Goal: Task Accomplishment & Management: Manage account settings

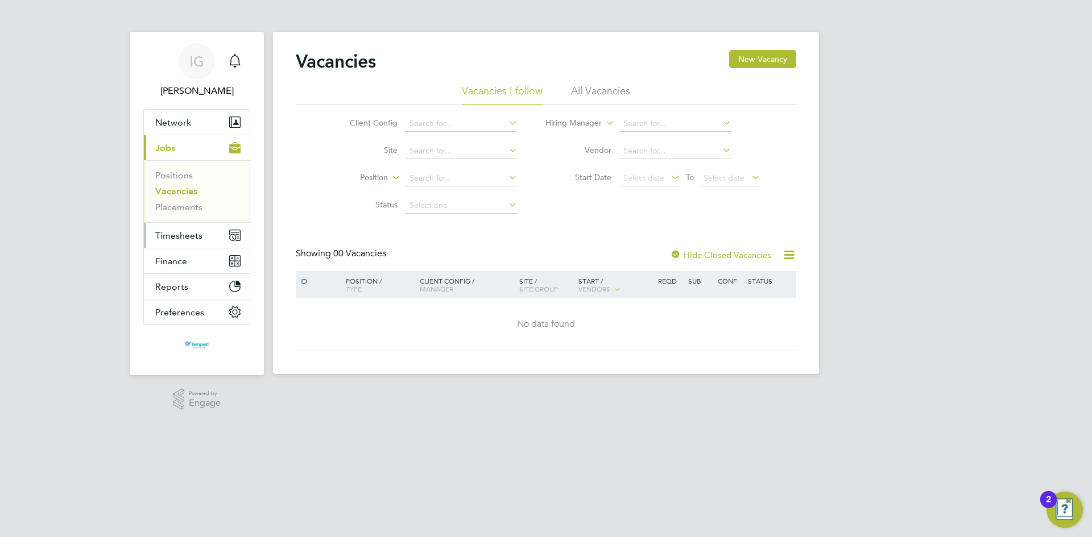
click at [192, 236] on span "Timesheets" at bounding box center [178, 235] width 47 height 11
click at [506, 125] on icon at bounding box center [506, 123] width 0 height 16
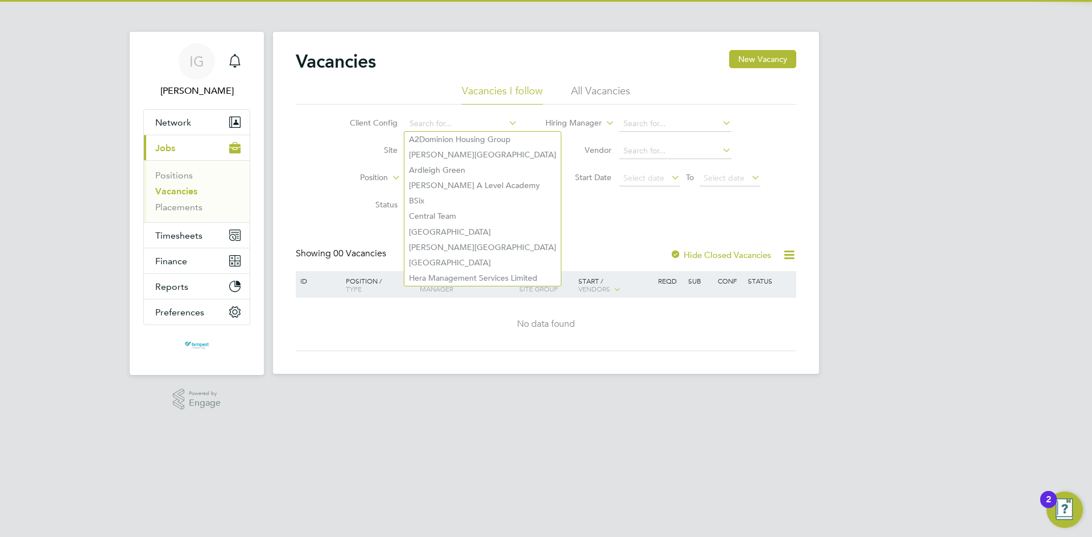
click at [506, 126] on icon at bounding box center [506, 123] width 0 height 16
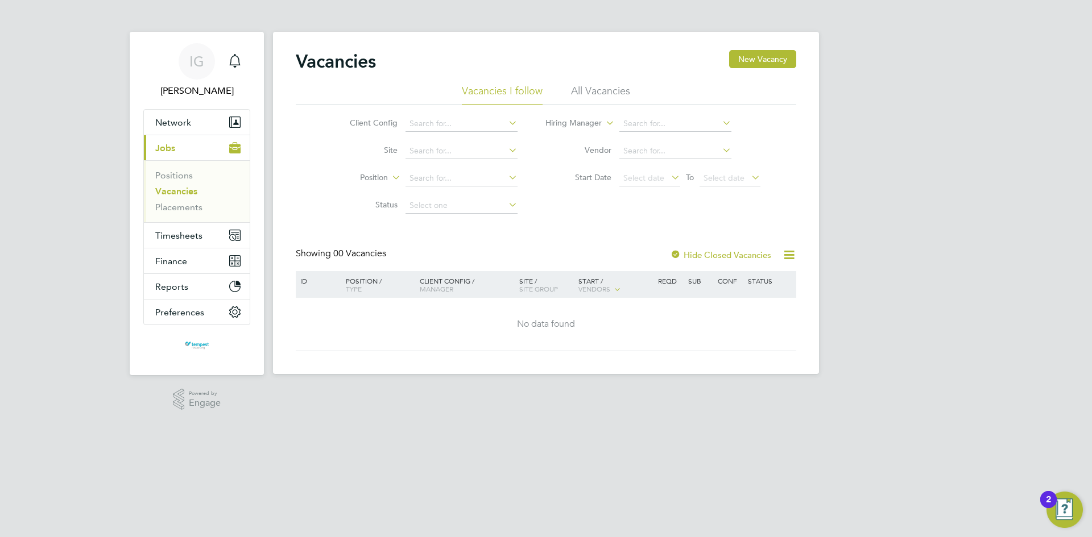
click at [453, 74] on div "Vacancies New Vacancy" at bounding box center [546, 67] width 500 height 34
click at [466, 207] on input at bounding box center [461, 206] width 112 height 16
click at [440, 178] on input at bounding box center [461, 179] width 112 height 16
click at [578, 71] on div "Vacancies New Vacancy" at bounding box center [546, 67] width 500 height 34
click at [593, 86] on li "All Vacancies" at bounding box center [600, 94] width 59 height 20
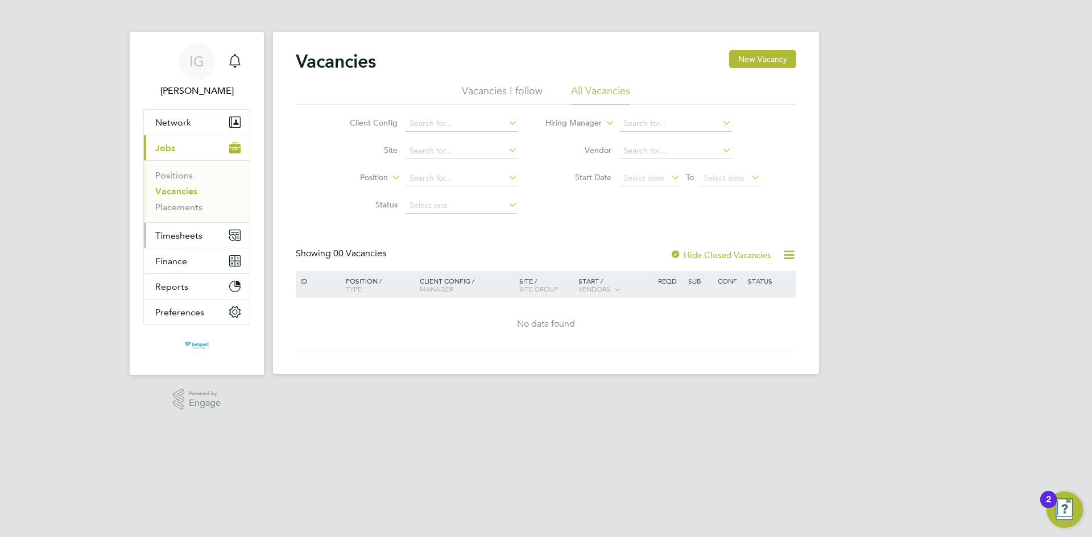
click at [234, 235] on icon "Main navigation" at bounding box center [232, 237] width 5 height 5
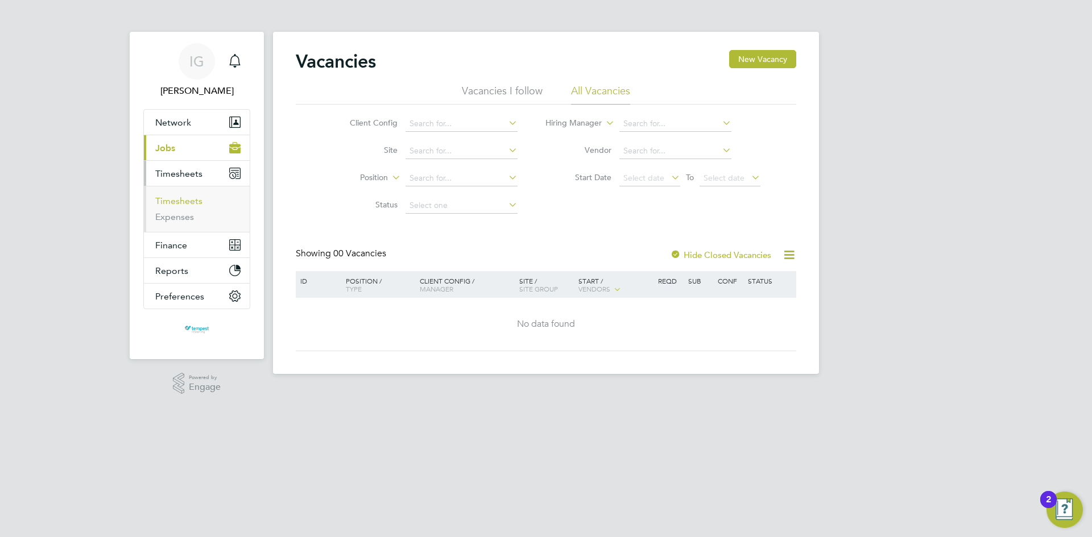
click at [194, 200] on link "Timesheets" at bounding box center [178, 201] width 47 height 11
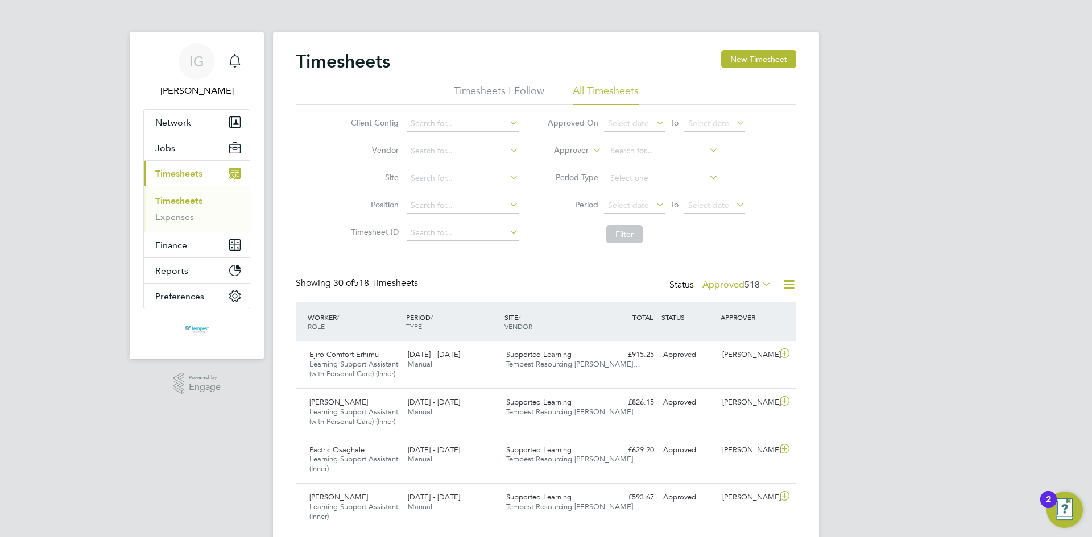
click at [653, 200] on icon at bounding box center [653, 205] width 0 height 16
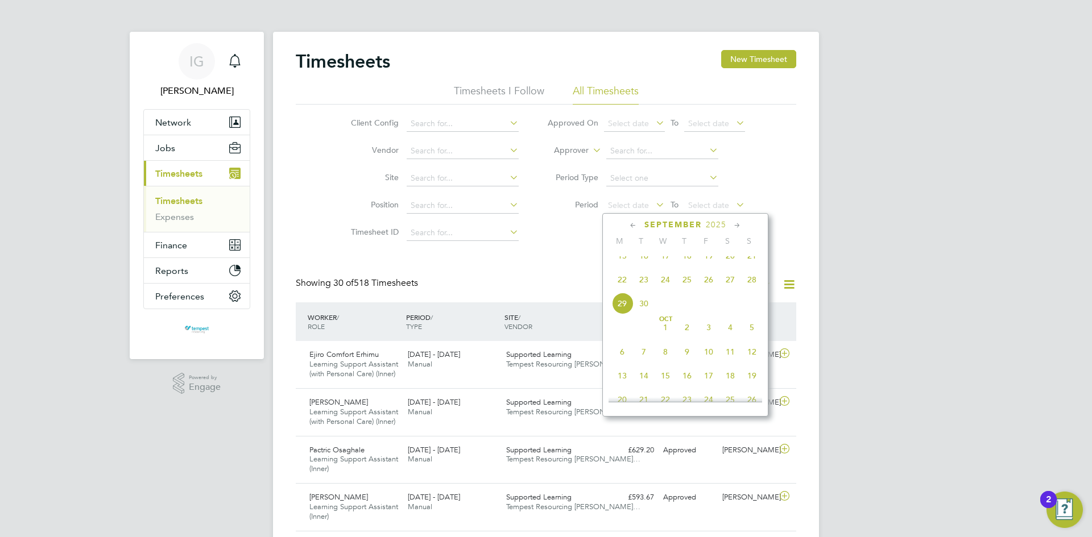
click at [630, 290] on span "22" at bounding box center [622, 280] width 22 height 22
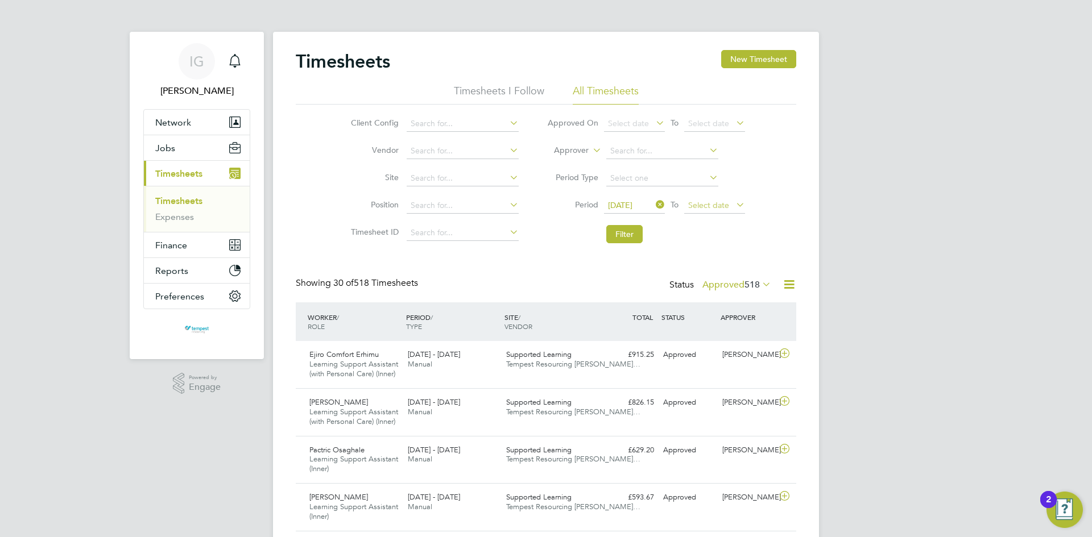
click at [721, 204] on span "Select date" at bounding box center [708, 205] width 41 height 10
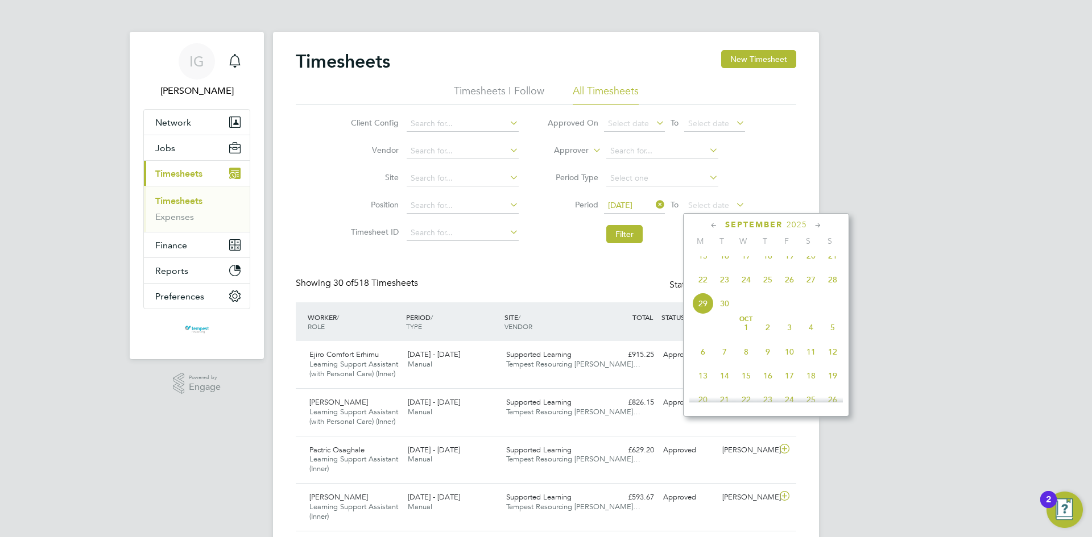
click at [828, 288] on span "28" at bounding box center [833, 280] width 22 height 22
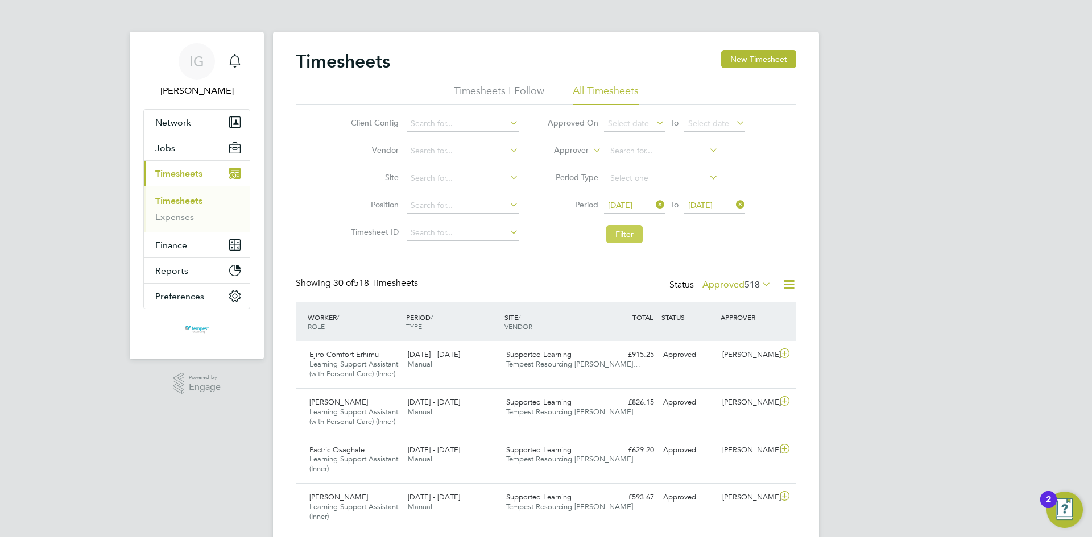
click at [620, 237] on button "Filter" at bounding box center [624, 234] width 36 height 18
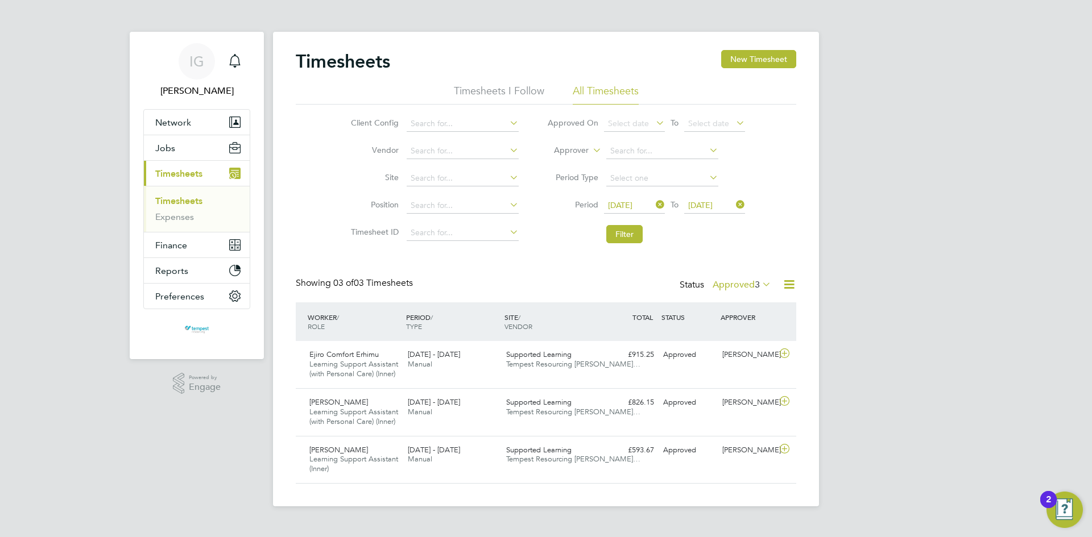
click at [760, 284] on icon at bounding box center [760, 284] width 0 height 16
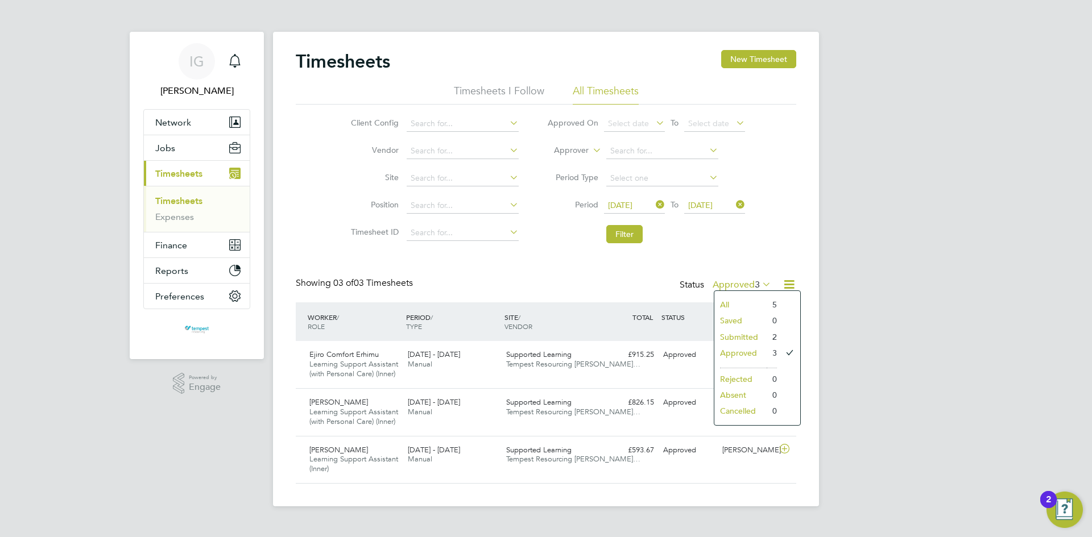
click at [760, 284] on icon at bounding box center [760, 284] width 0 height 16
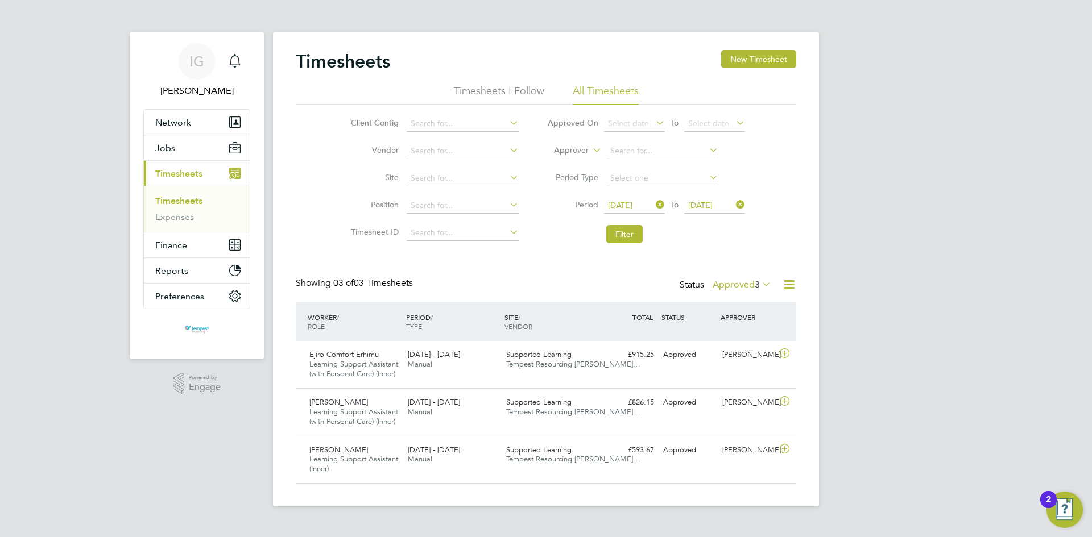
click at [790, 284] on icon at bounding box center [789, 284] width 14 height 14
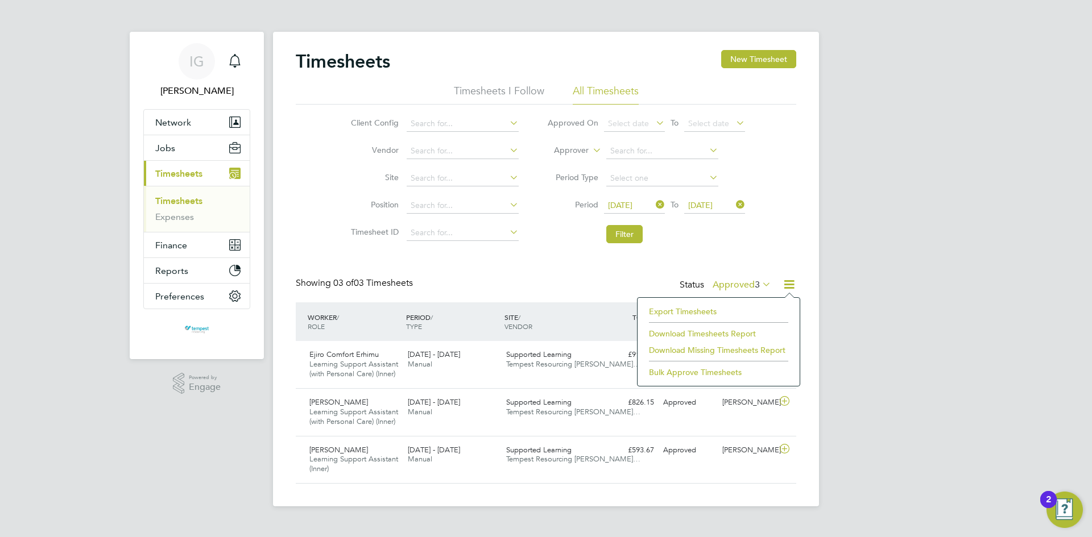
click at [790, 284] on icon at bounding box center [789, 284] width 14 height 14
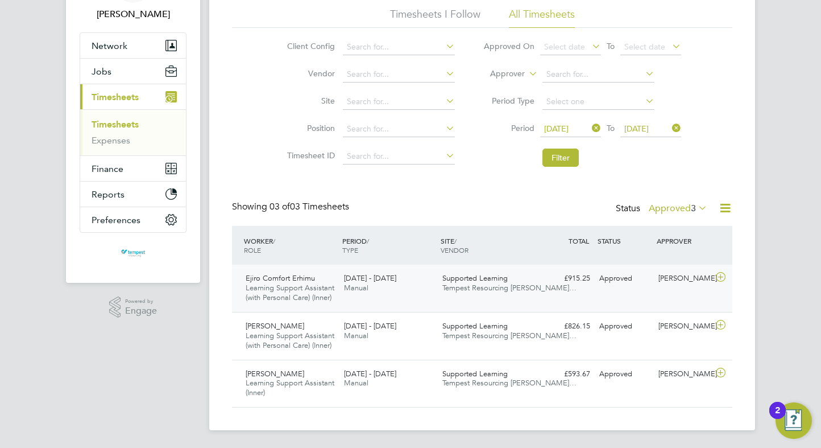
scroll to position [77, 0]
click at [330, 390] on div "[PERSON_NAME] Learning Support Assistant (Inner) [DATE] - [DATE]" at bounding box center [290, 383] width 98 height 38
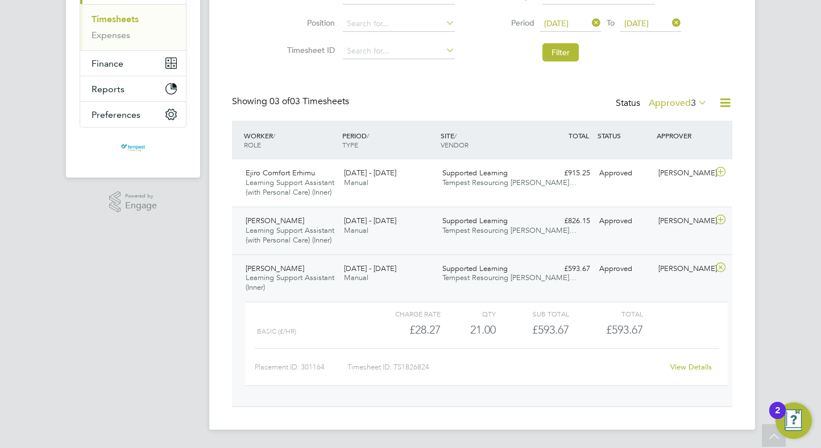
scroll to position [161, 0]
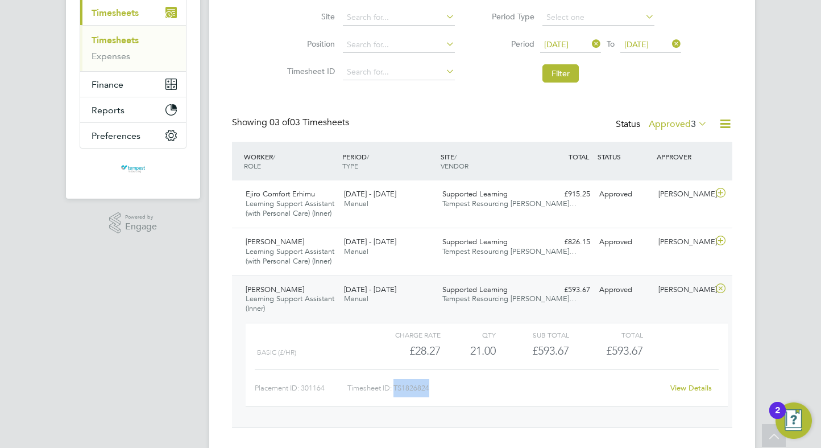
drag, startPoint x: 435, startPoint y: 390, endPoint x: 397, endPoint y: 386, distance: 38.3
click at [397, 386] on div "Timesheet ID: TS1826824" at bounding box center [505, 388] width 316 height 18
copy div "TS1826824"
click at [307, 247] on span "Learning Support Assistant (with Personal Care) (Inner)" at bounding box center [290, 255] width 89 height 19
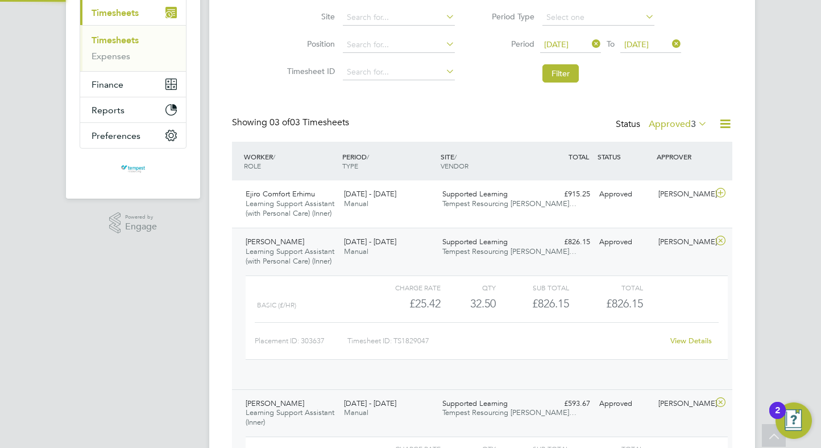
scroll to position [6, 6]
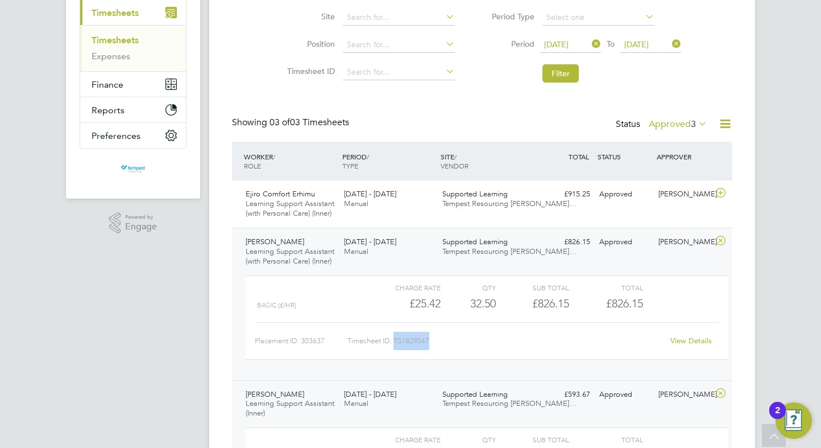
drag, startPoint x: 433, startPoint y: 339, endPoint x: 396, endPoint y: 341, distance: 36.4
click at [396, 341] on div "Timesheet ID: TS1829047" at bounding box center [505, 341] width 316 height 18
copy div "TS1829047"
click at [522, 202] on span "Tempest Resourcing [PERSON_NAME]…" at bounding box center [509, 203] width 134 height 10
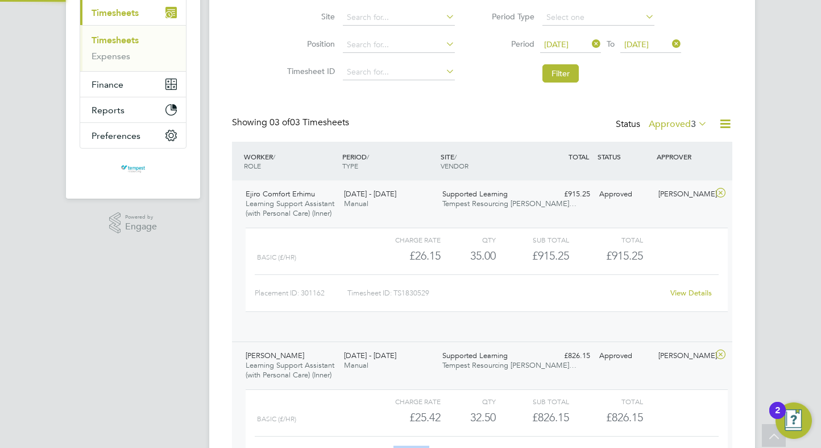
scroll to position [19, 111]
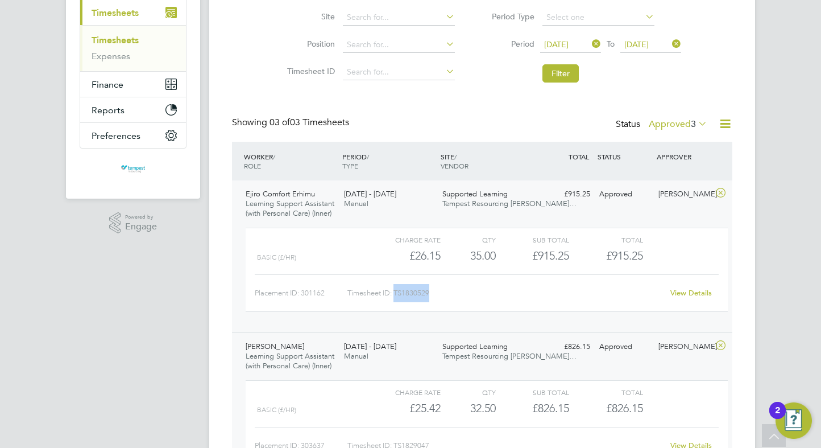
drag, startPoint x: 433, startPoint y: 292, endPoint x: 396, endPoint y: 294, distance: 36.5
click at [396, 294] on div "Timesheet ID: TS1830529" at bounding box center [505, 293] width 316 height 18
copy div "TS1830529"
